Goal: Task Accomplishment & Management: Manage account settings

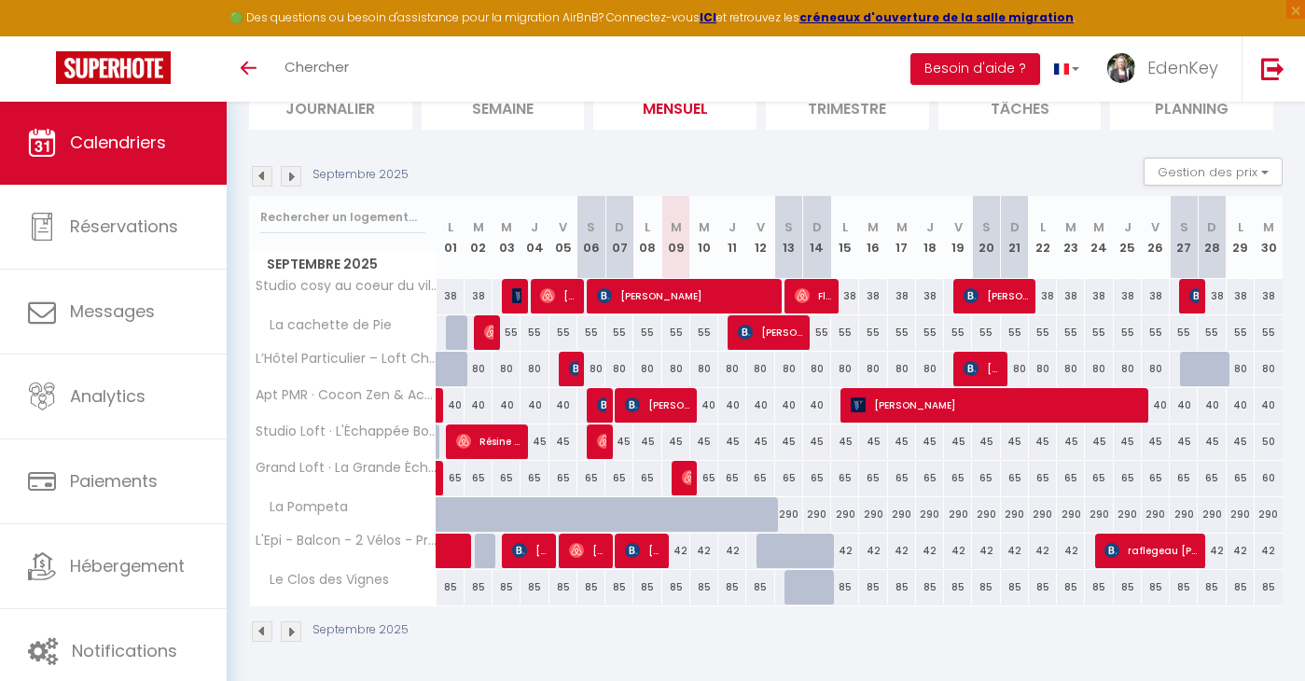
click at [262, 174] on img at bounding box center [262, 176] width 21 height 21
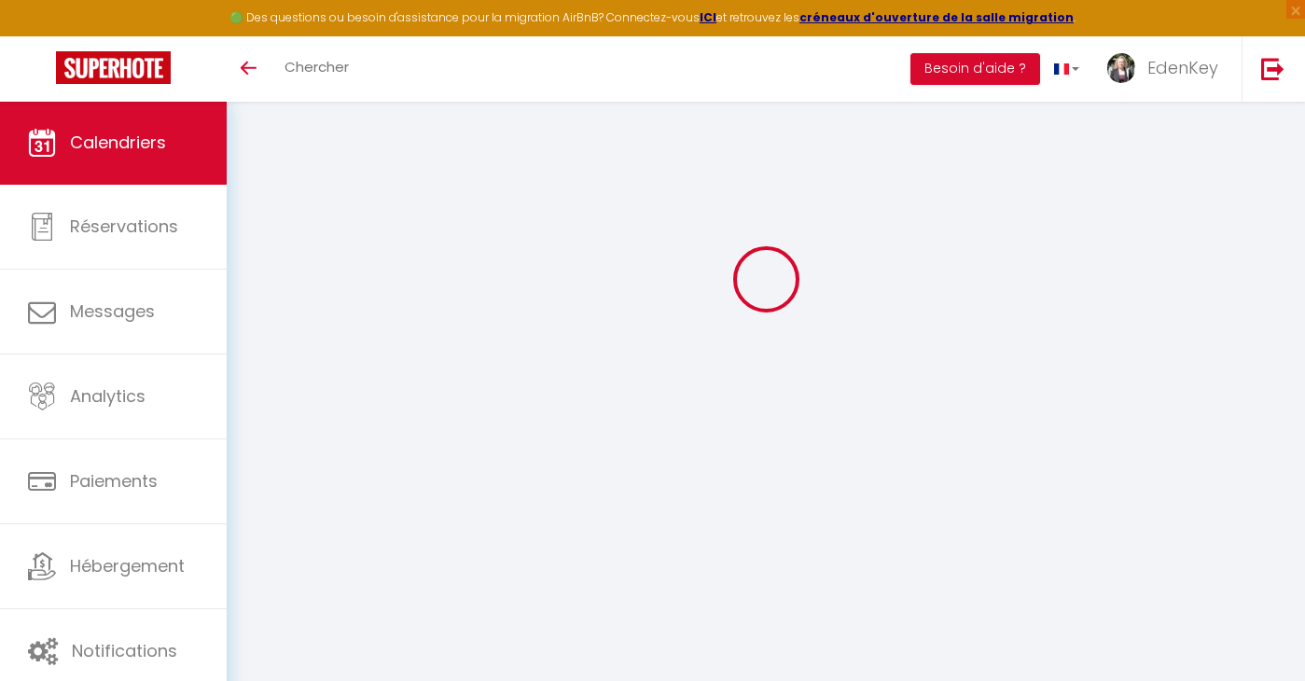
scroll to position [101, 0]
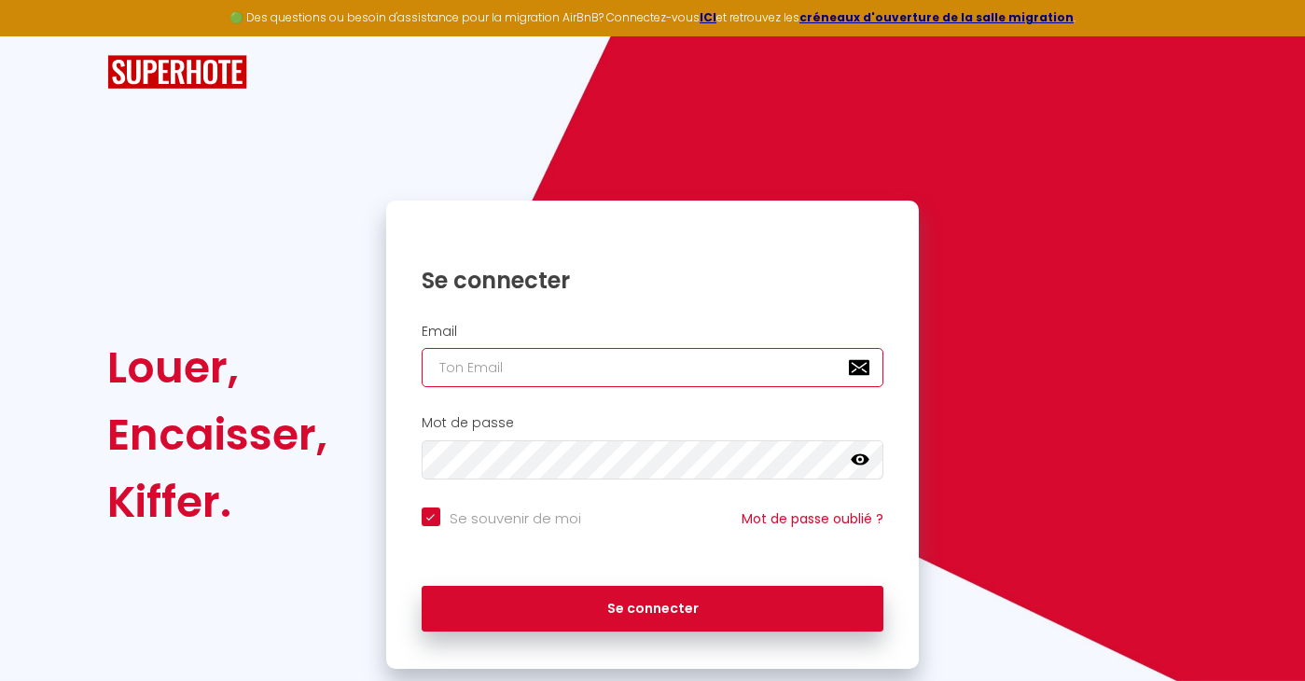
type input "[EMAIL_ADDRESS][DOMAIN_NAME]"
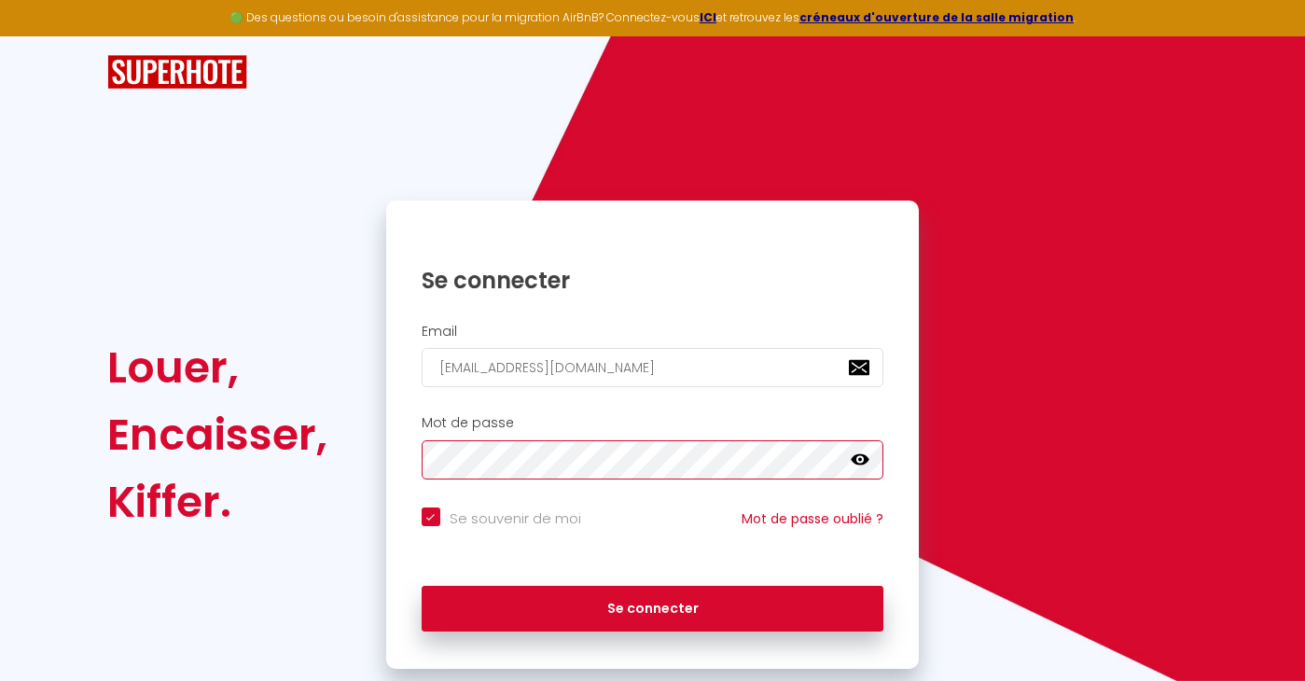
click at [652, 605] on button "Se connecter" at bounding box center [653, 609] width 463 height 47
checkbox input "true"
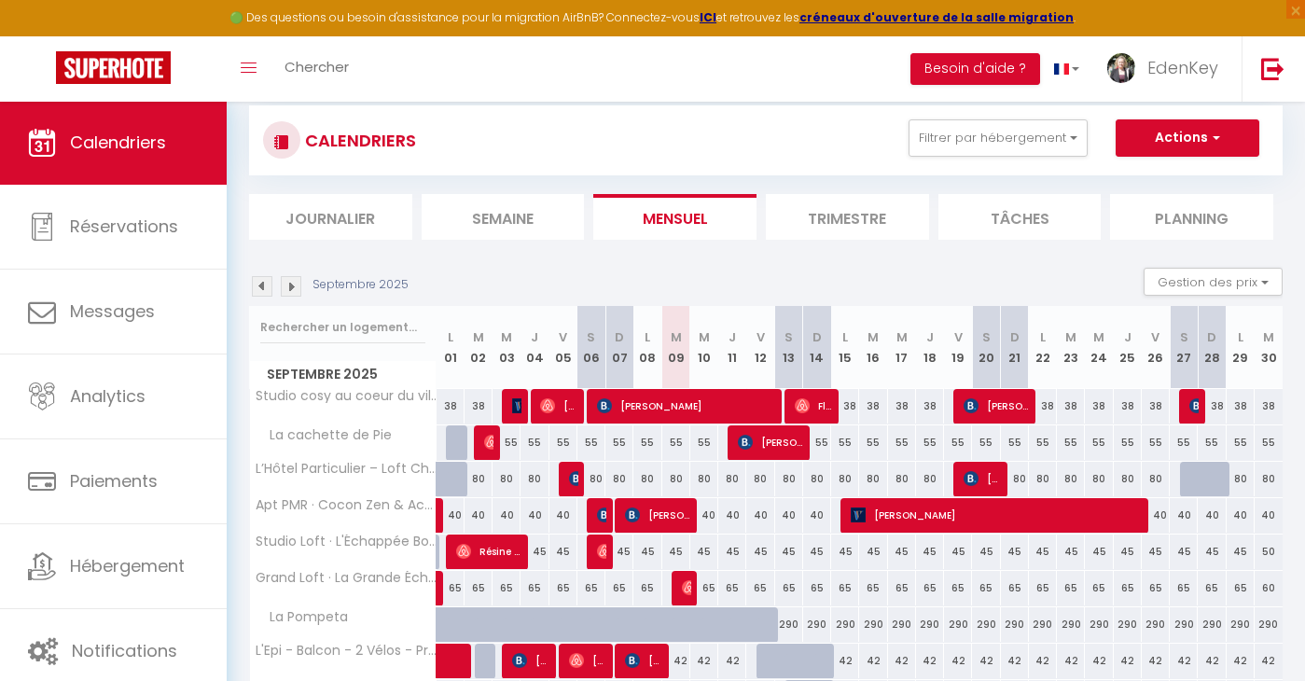
scroll to position [124, 0]
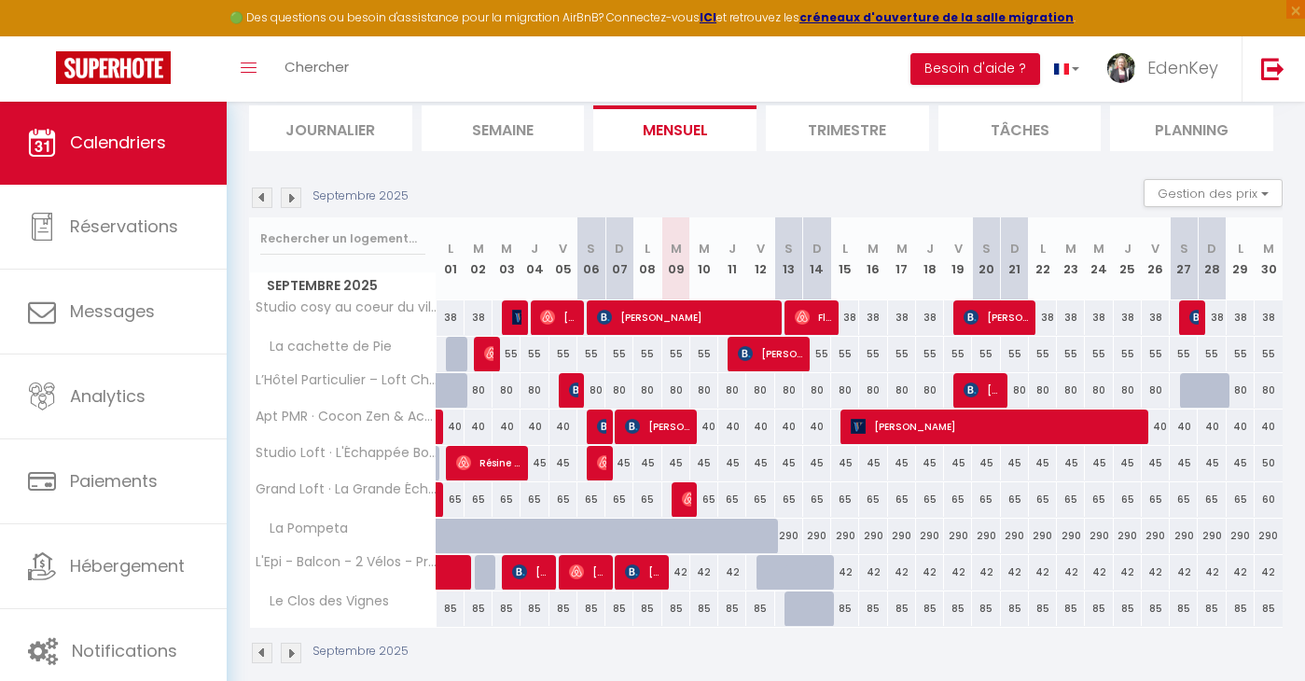
click at [261, 193] on img at bounding box center [262, 197] width 21 height 21
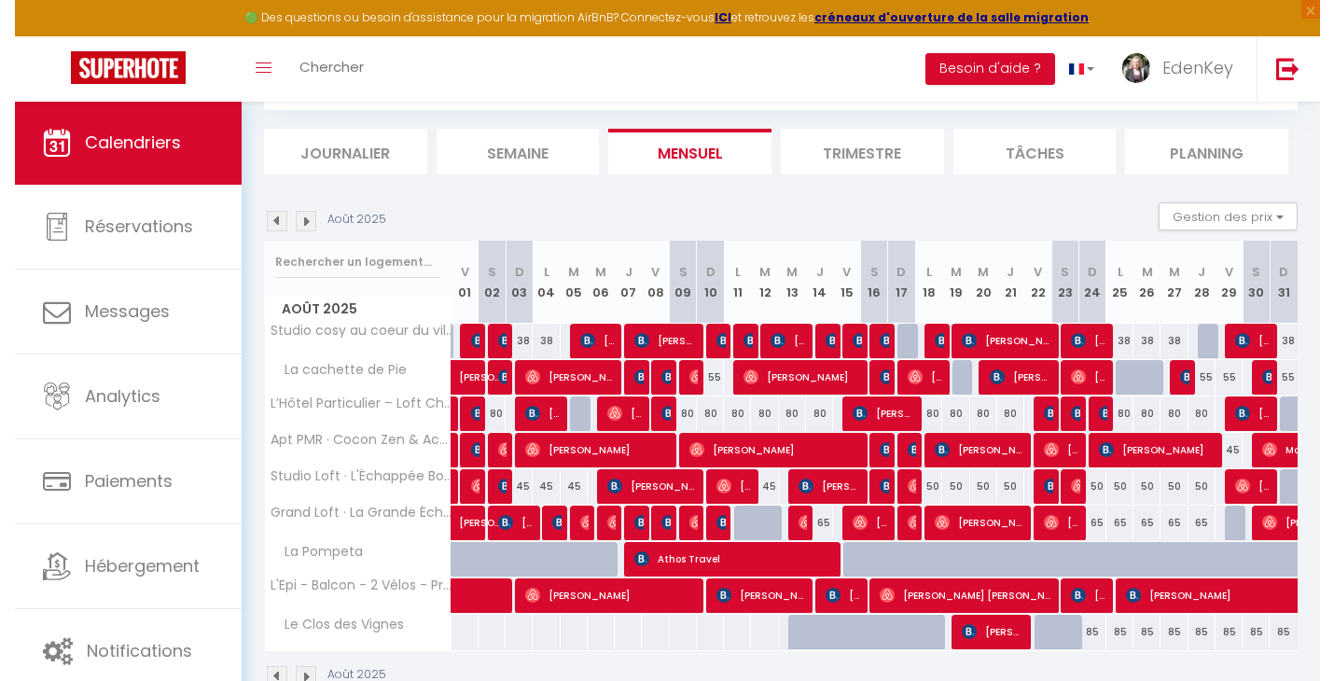
scroll to position [102, 0]
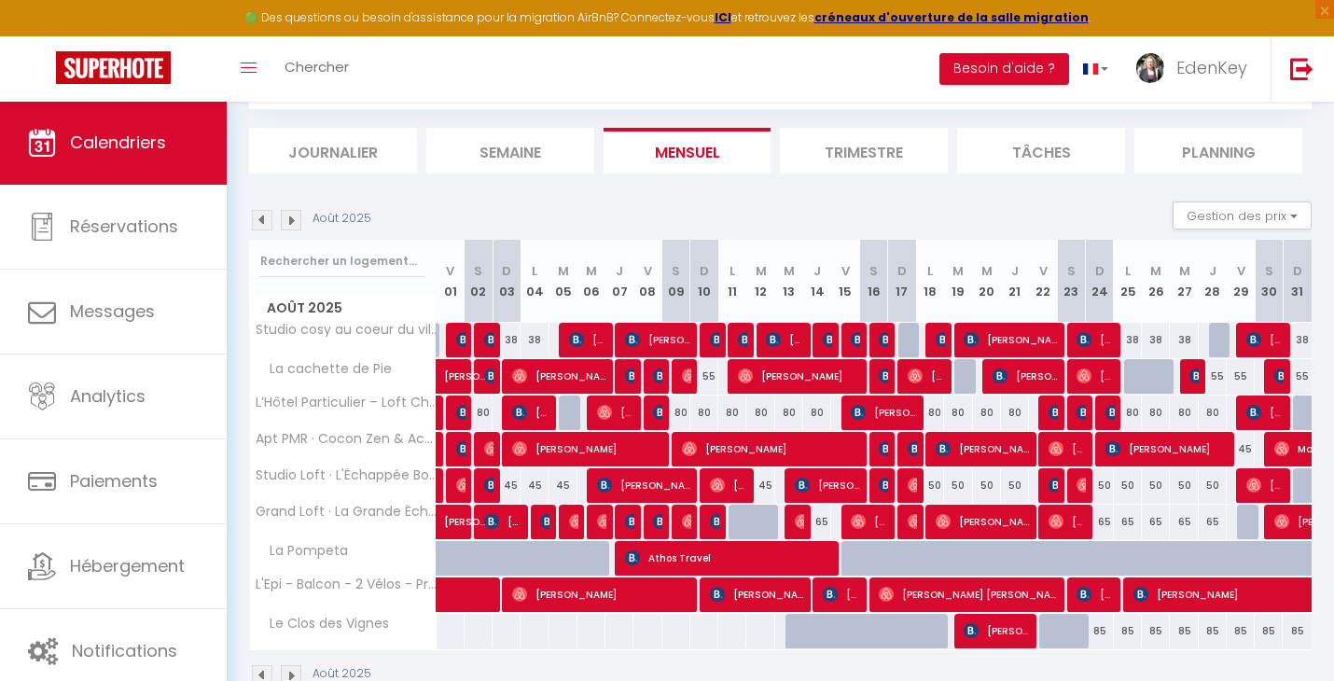
click at [285, 223] on img at bounding box center [291, 220] width 21 height 21
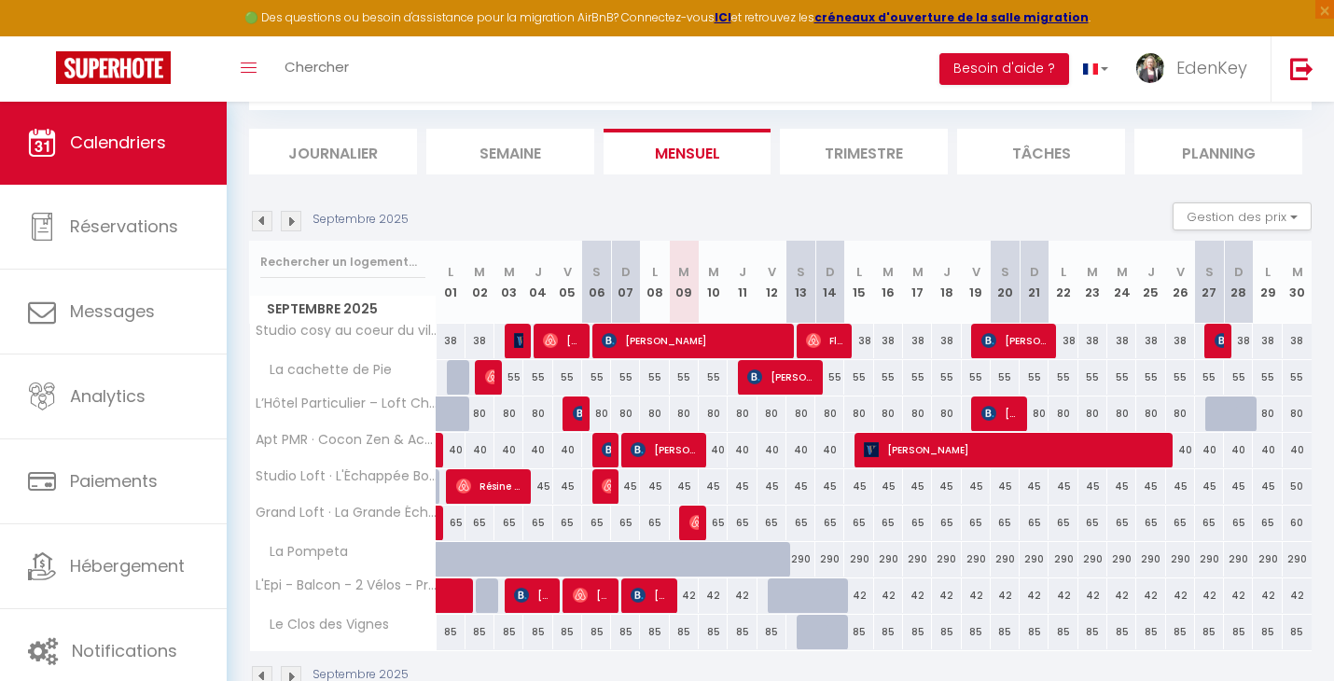
click at [805, 381] on span "[PERSON_NAME]" at bounding box center [780, 376] width 67 height 35
select select "OK"
select select "KO"
select select "1"
select select "0"
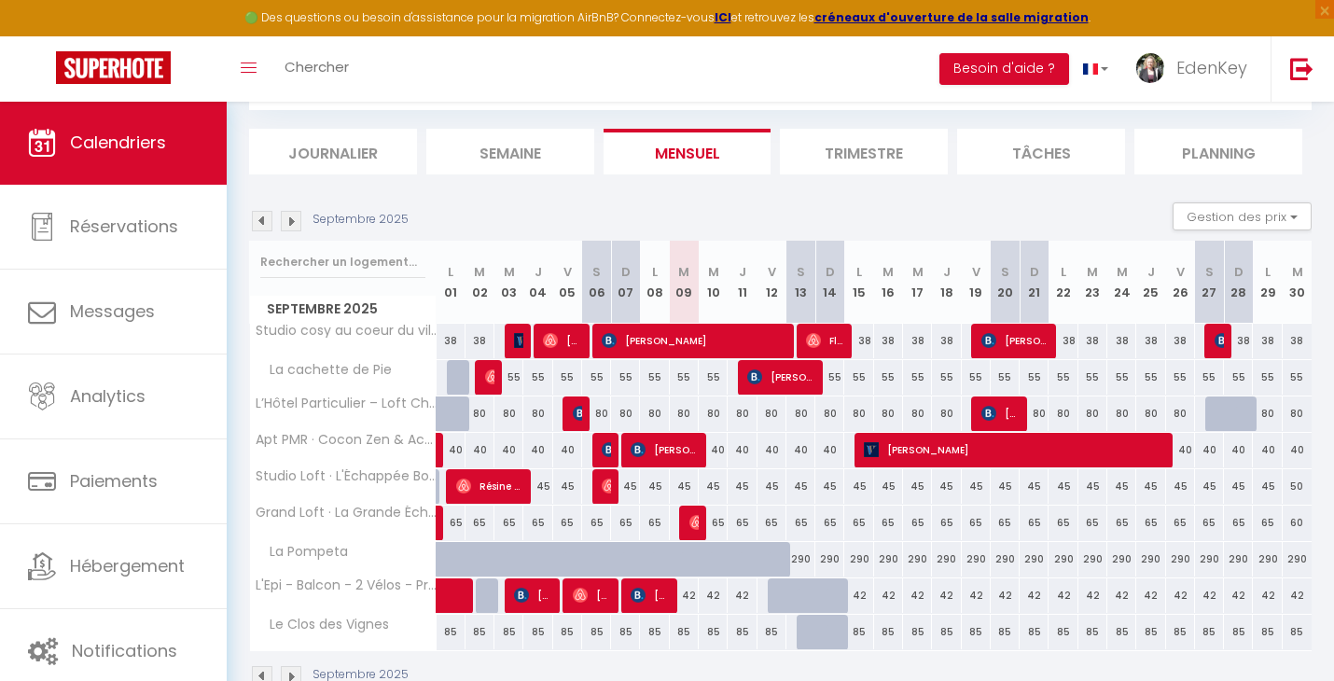
select select "1"
select select
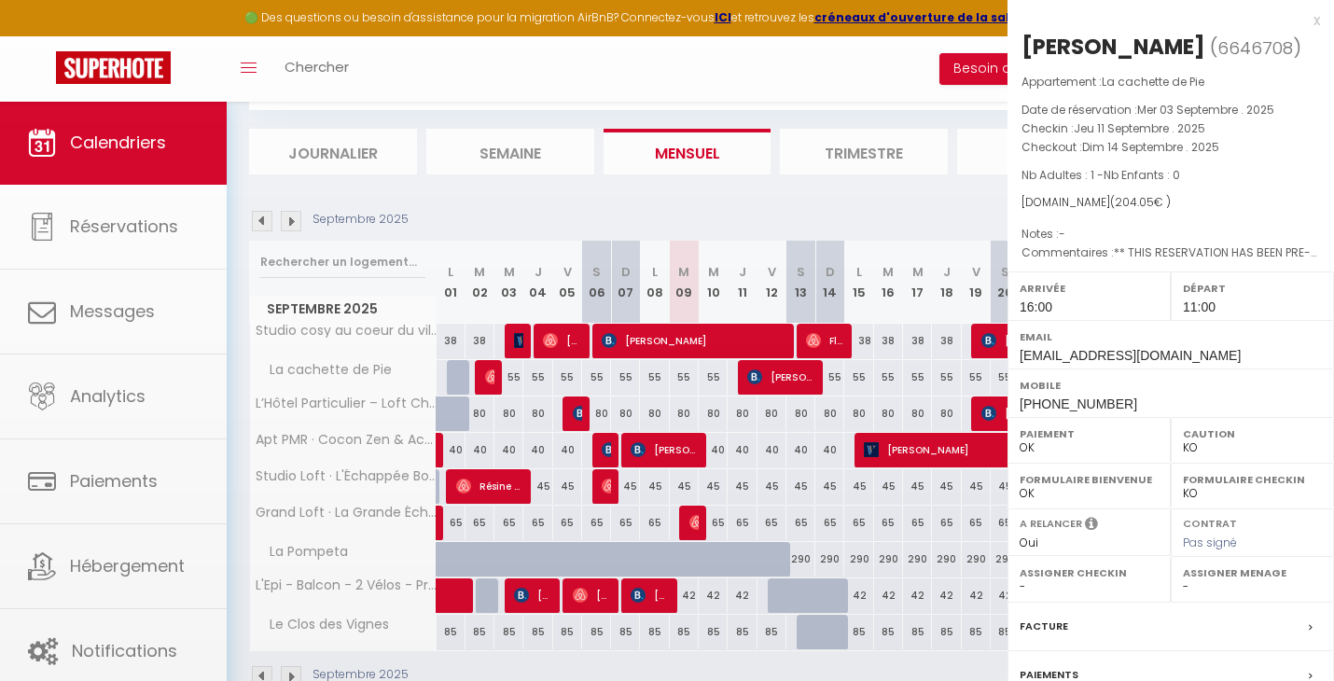
select select "45909"
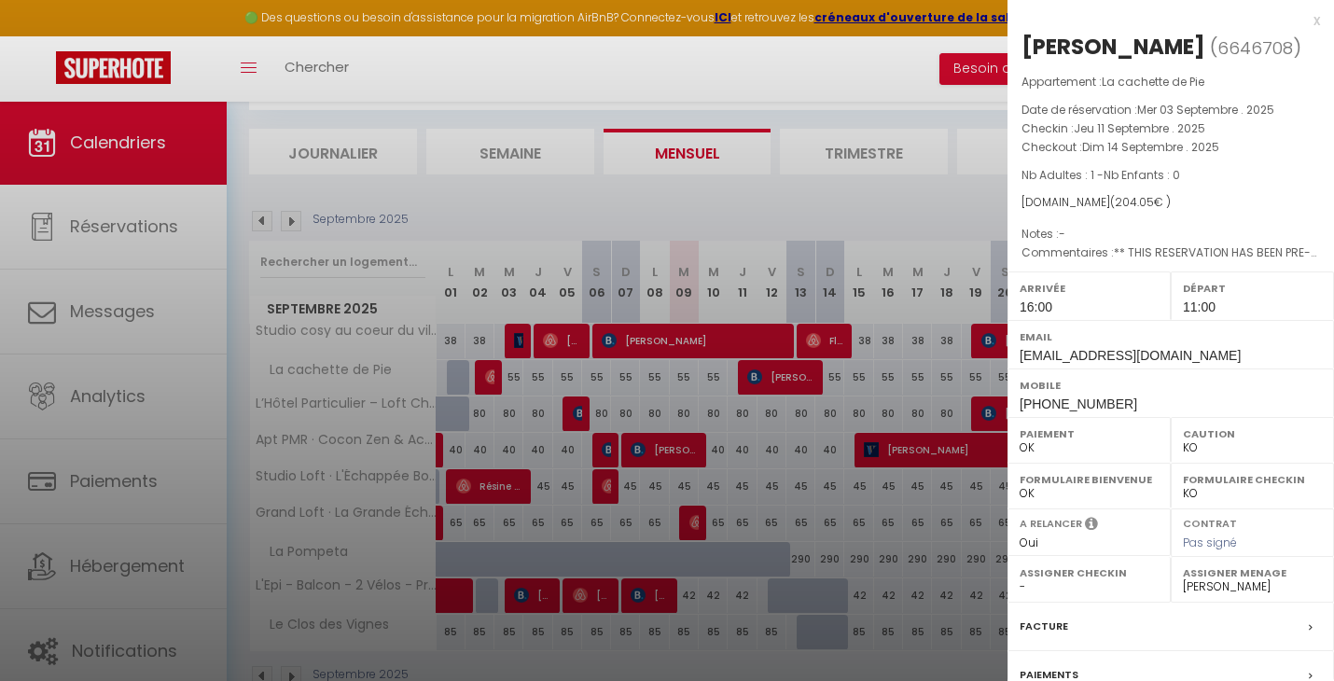
click at [1304, 22] on div "x [PERSON_NAME] ( 6646708 ) Appartement : La cachette de Pie Date de réservatio…" at bounding box center [1170, 434] width 326 height 869
click at [1301, 18] on div "x" at bounding box center [1163, 20] width 312 height 22
